Goal: Find specific page/section: Find specific page/section

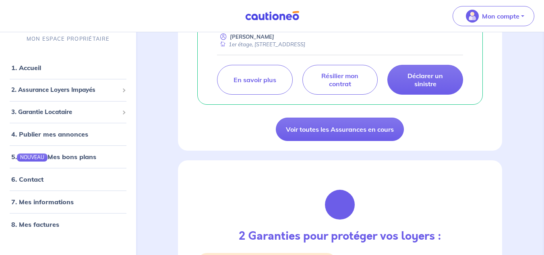
scroll to position [201, 0]
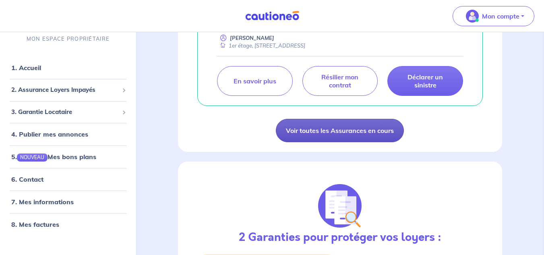
click at [341, 130] on link "Voir toutes les Assurances en cours" at bounding box center [340, 130] width 128 height 23
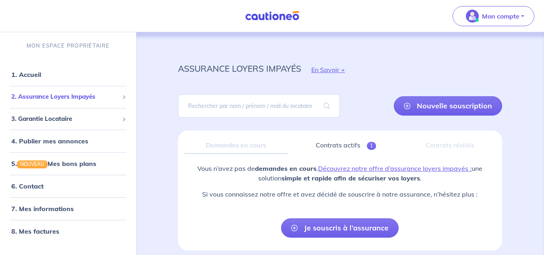
click at [46, 98] on span "2. Assurance Loyers Impayés" at bounding box center [65, 96] width 108 height 9
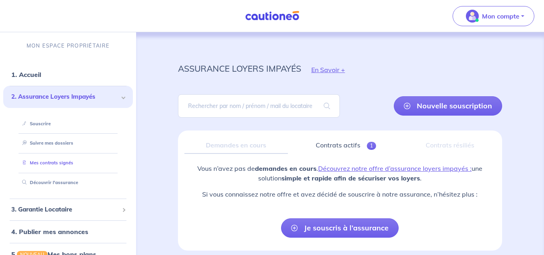
click at [45, 160] on link "Mes contrats signés" at bounding box center [46, 163] width 54 height 6
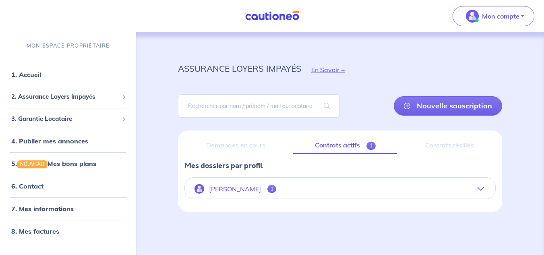
click at [267, 189] on span "1" at bounding box center [271, 189] width 9 height 8
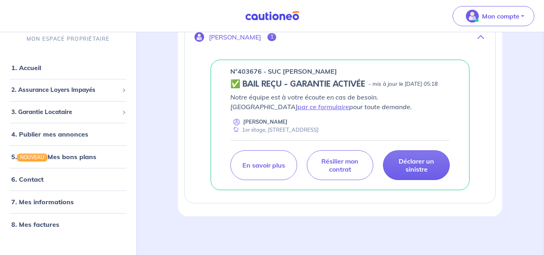
scroll to position [161, 0]
click at [95, 91] on span "2. Assurance Loyers Impayés" at bounding box center [65, 89] width 108 height 9
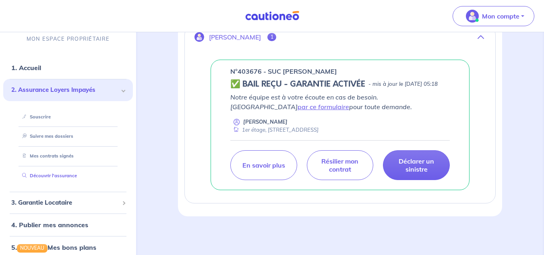
click at [53, 174] on link "Découvrir l'assurance" at bounding box center [48, 176] width 58 height 6
